Goal: Information Seeking & Learning: Learn about a topic

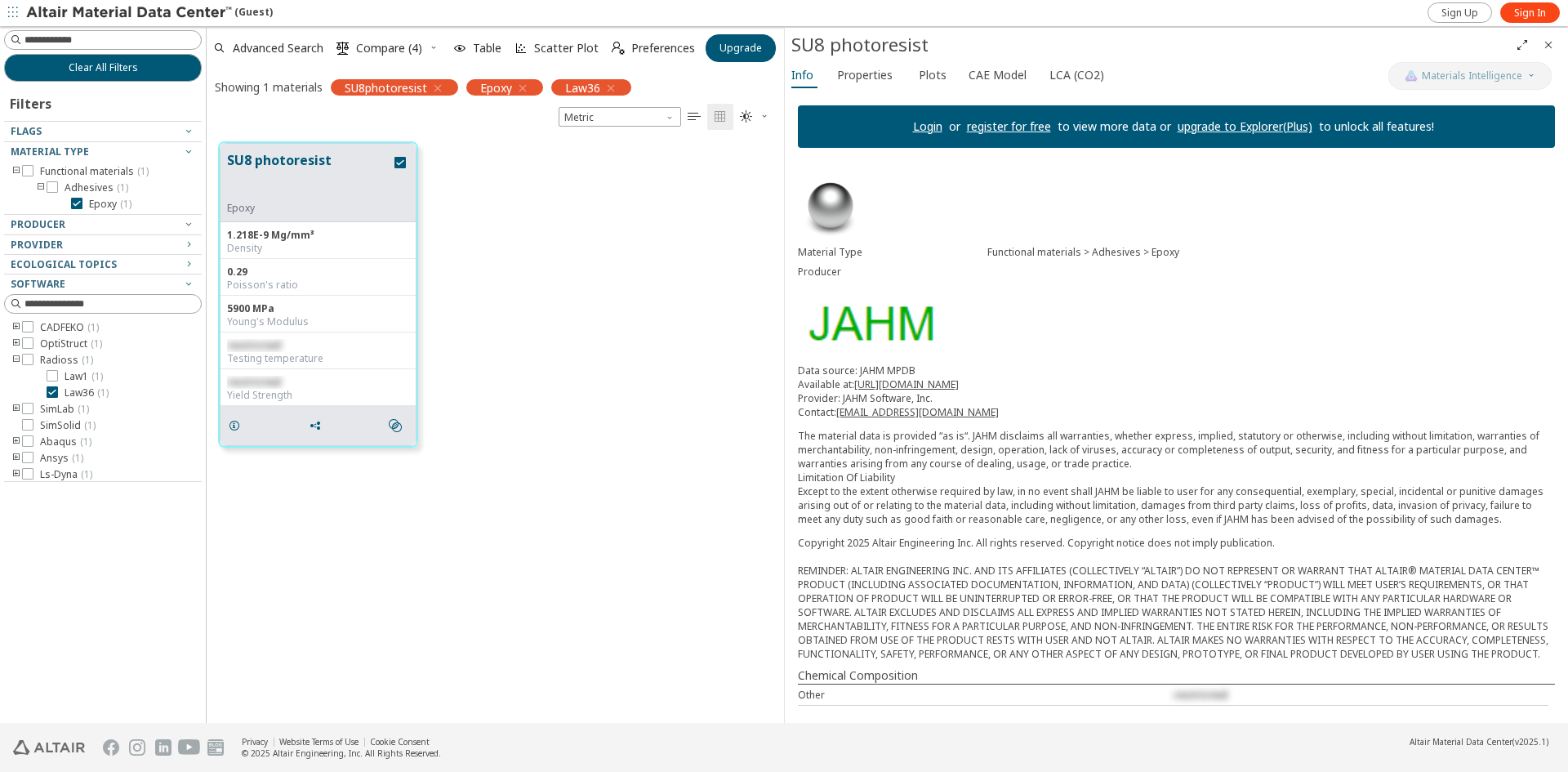
scroll to position [581, 566]
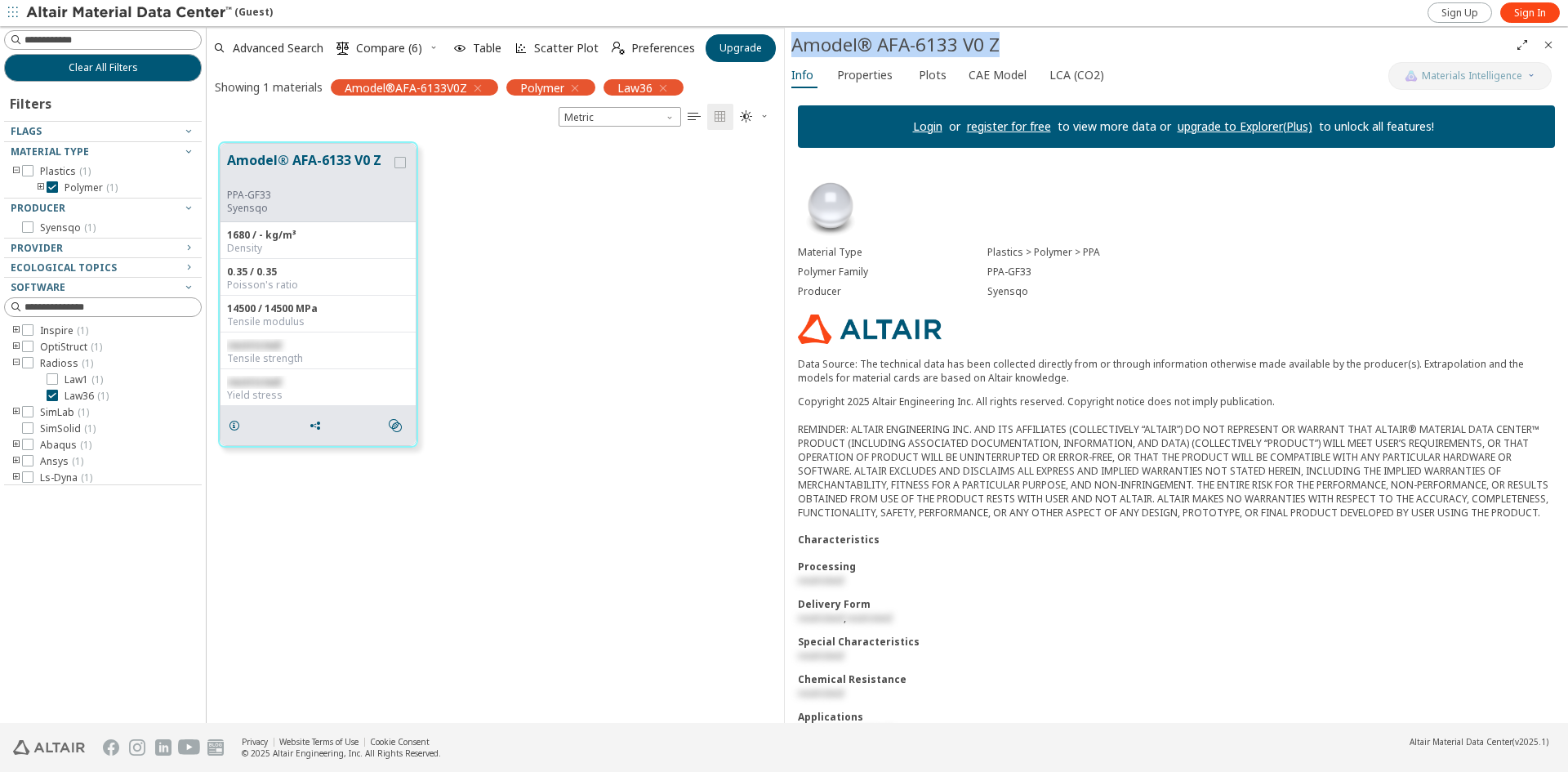
scroll to position [89, 0]
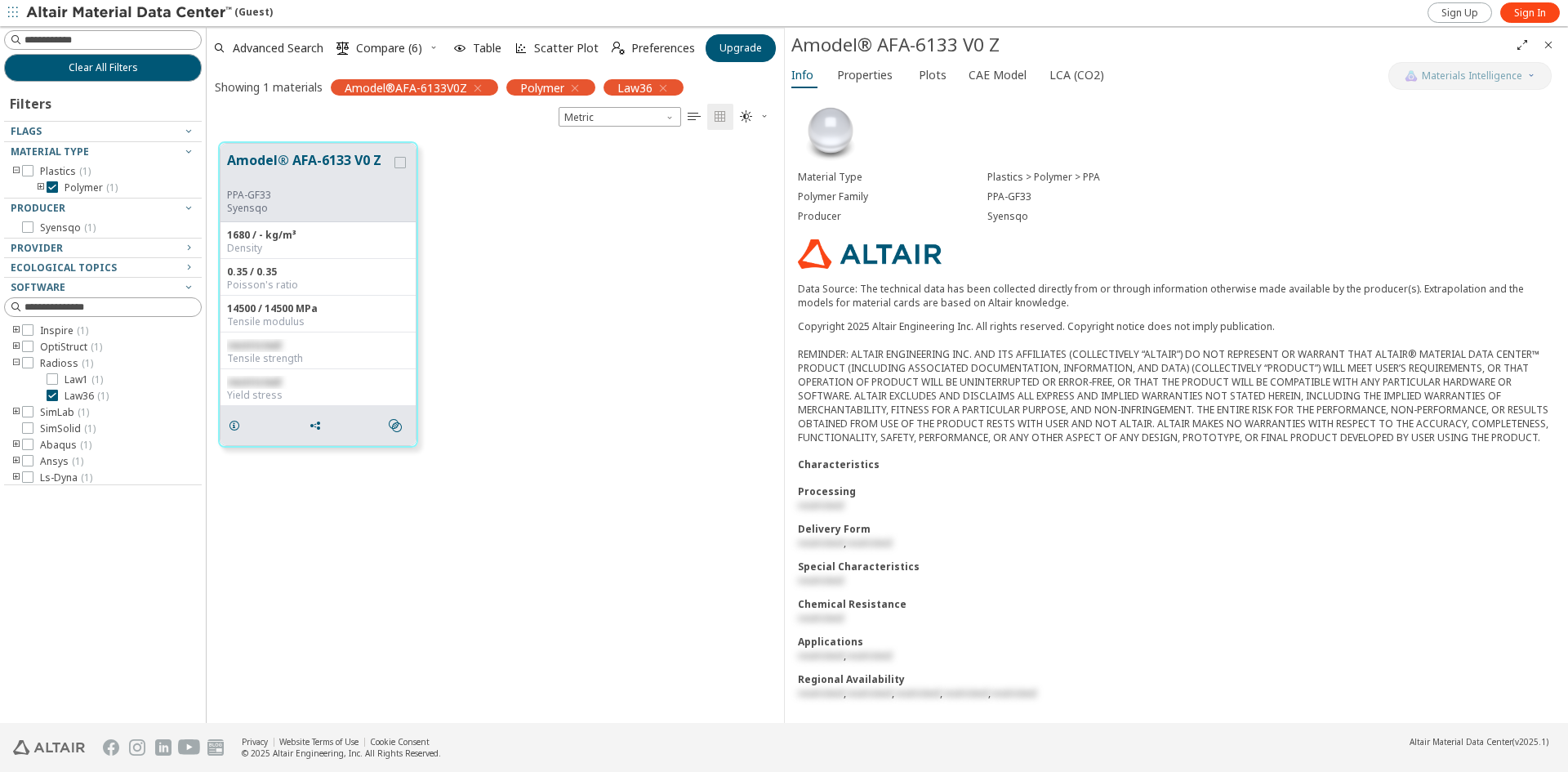
click at [613, 468] on div "Amodel® AFA-6133 V0 Z PPA-GF33 Syensqo 1680 / - kg/m³ Density 0.35 / 0.35 Poiss…" at bounding box center [496, 426] width 578 height 593
click at [828, 644] on div "Applications" at bounding box center [1177, 642] width 758 height 14
click at [841, 639] on div "Applications" at bounding box center [1177, 642] width 758 height 14
drag, startPoint x: 1018, startPoint y: 649, endPoint x: 642, endPoint y: 500, distance: 404.4
click at [1019, 649] on div "restricted , restricted" at bounding box center [1177, 656] width 758 height 14
